Goal: Obtain resource: Obtain resource

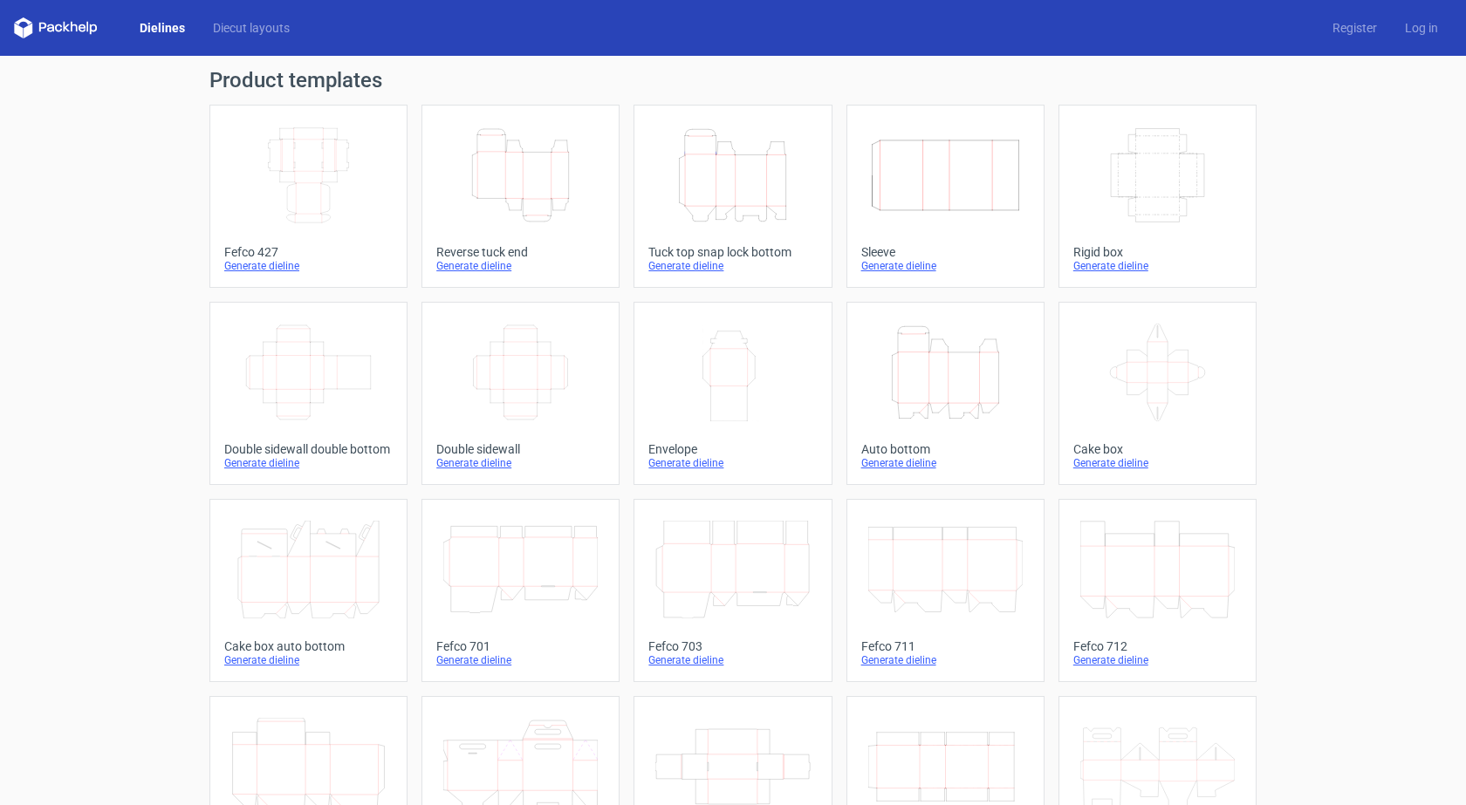
click at [482, 233] on link "Height Depth Width Reverse tuck end Generate dieline" at bounding box center [520, 196] width 198 height 183
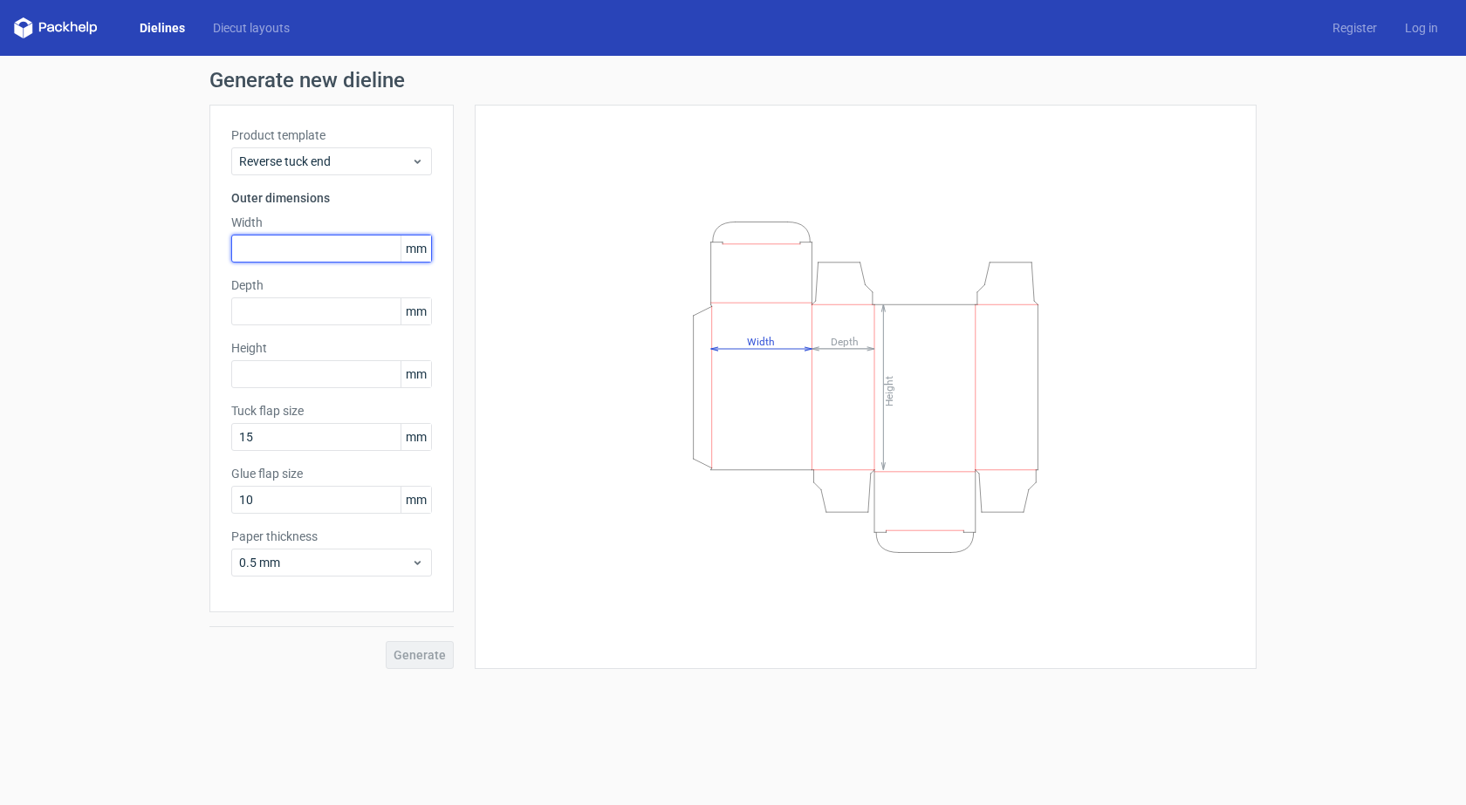
click at [343, 254] on input "text" at bounding box center [331, 249] width 201 height 28
type input "450"
click at [268, 318] on input "text" at bounding box center [331, 312] width 201 height 28
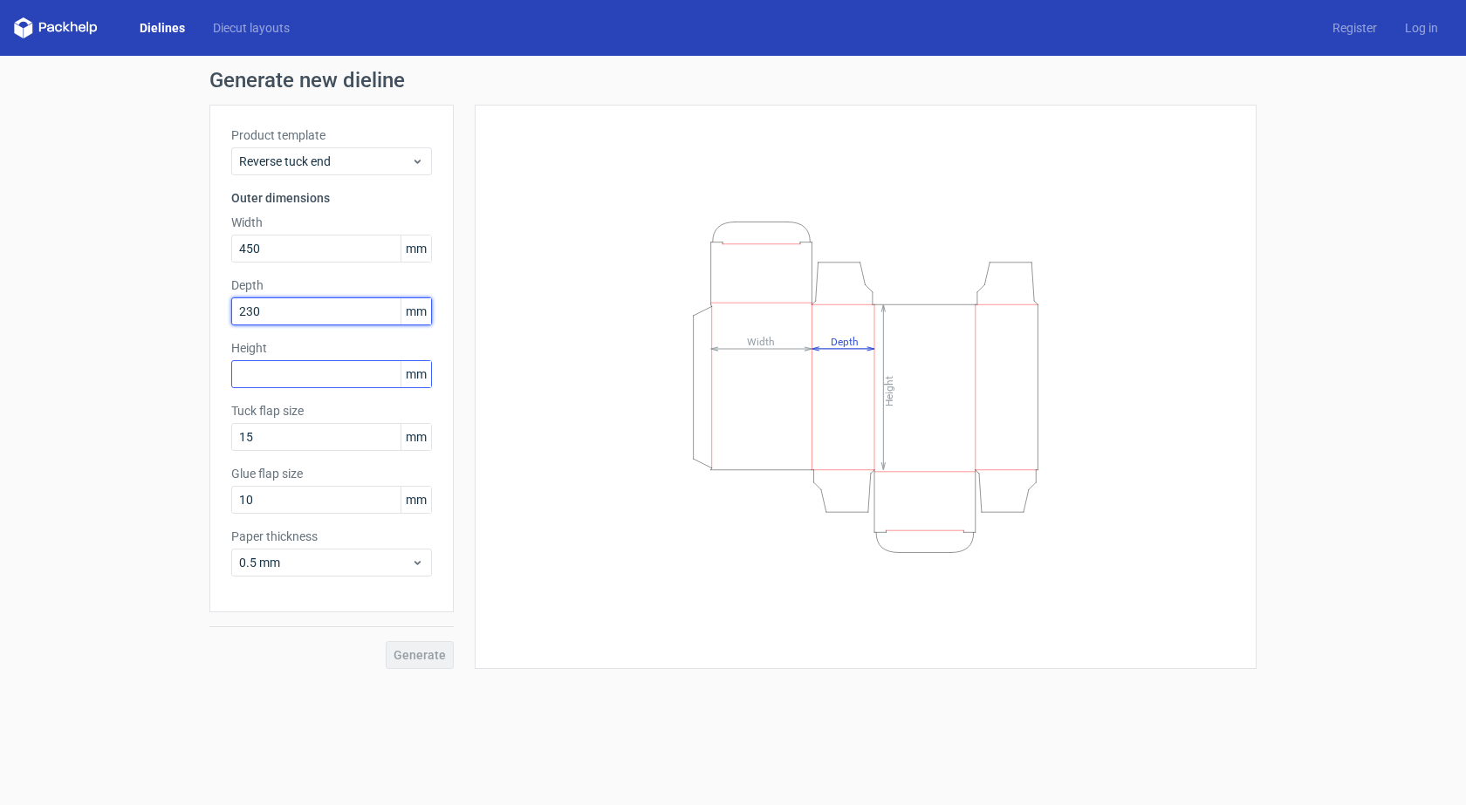
type input "230"
click at [277, 385] on input "text" at bounding box center [331, 374] width 201 height 28
type input "320"
click at [433, 659] on span "Generate" at bounding box center [419, 655] width 52 height 12
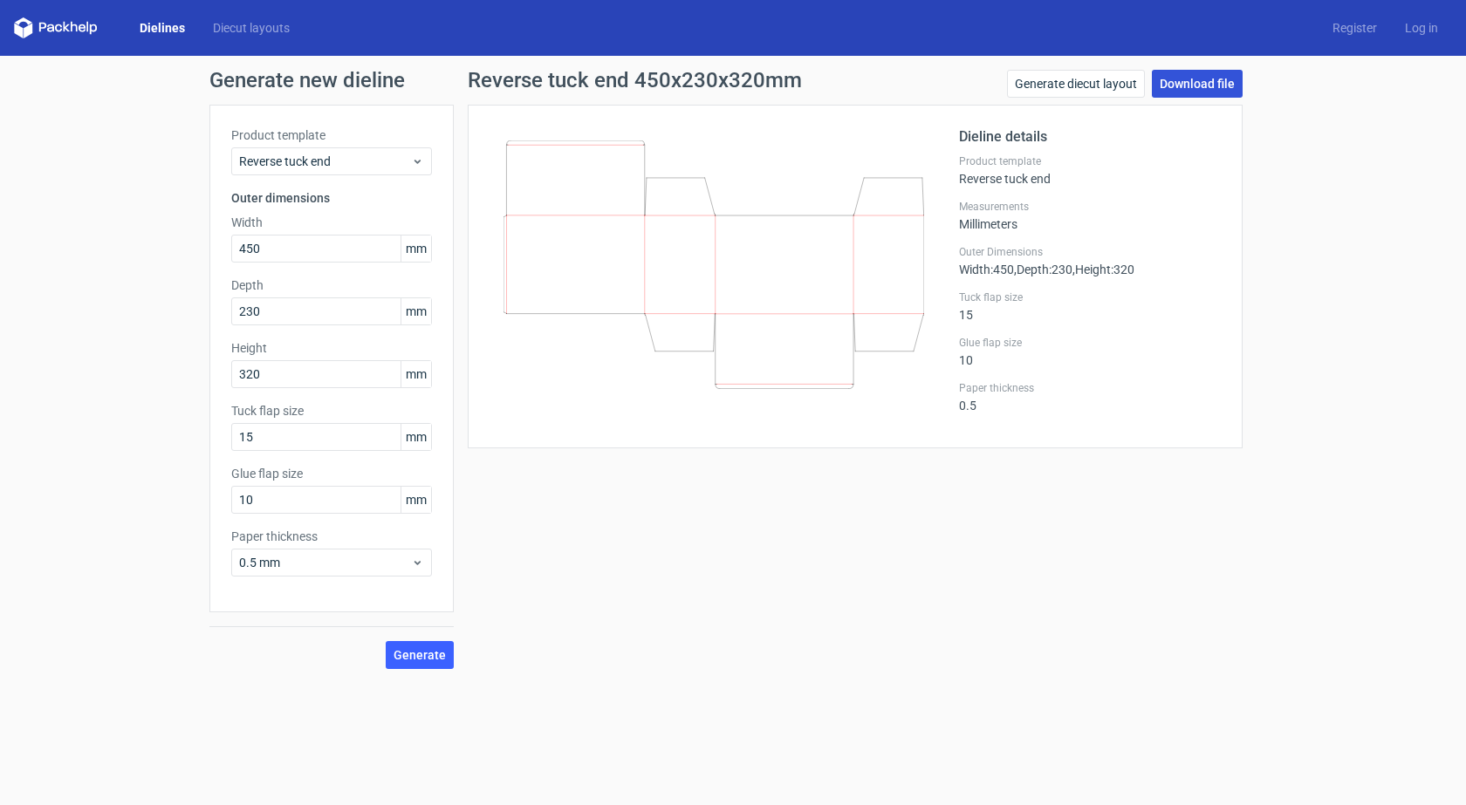
click at [1213, 87] on link "Download file" at bounding box center [1197, 84] width 91 height 28
